Goal: Information Seeking & Learning: Learn about a topic

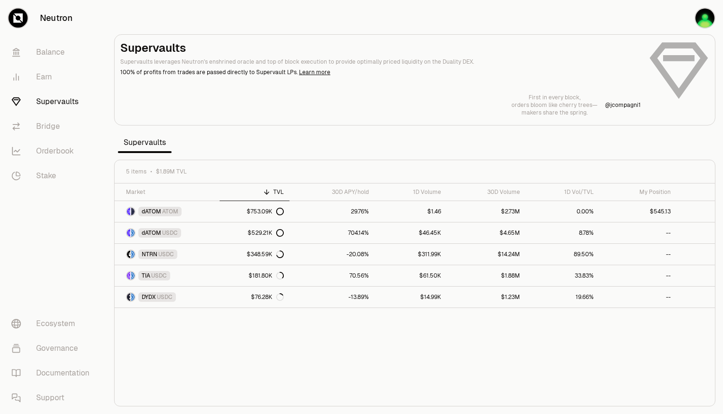
click at [188, 210] on link "dATOM ATOM" at bounding box center [167, 211] width 105 height 21
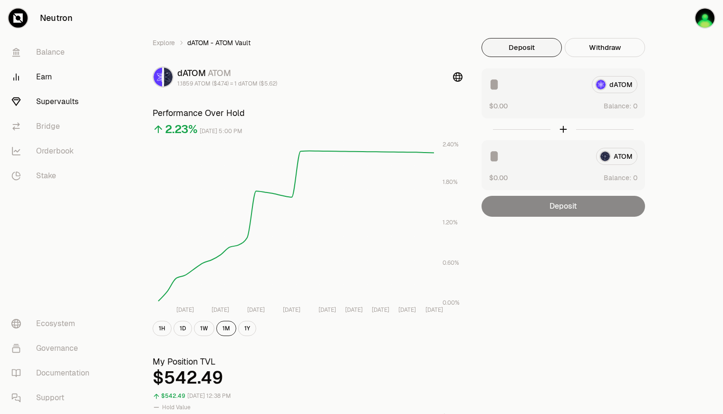
click at [37, 80] on link "Earn" at bounding box center [53, 77] width 99 height 25
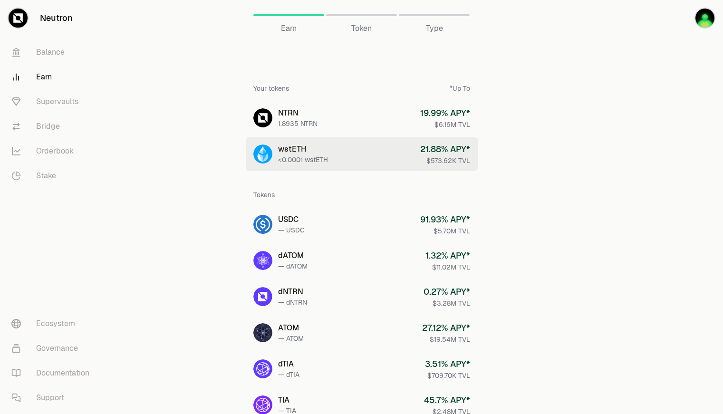
click at [347, 139] on link "wstETH <0.0001 wstETH 21.88 % APY* $573.62K TVL" at bounding box center [362, 154] width 232 height 34
